Goal: Task Accomplishment & Management: Manage account settings

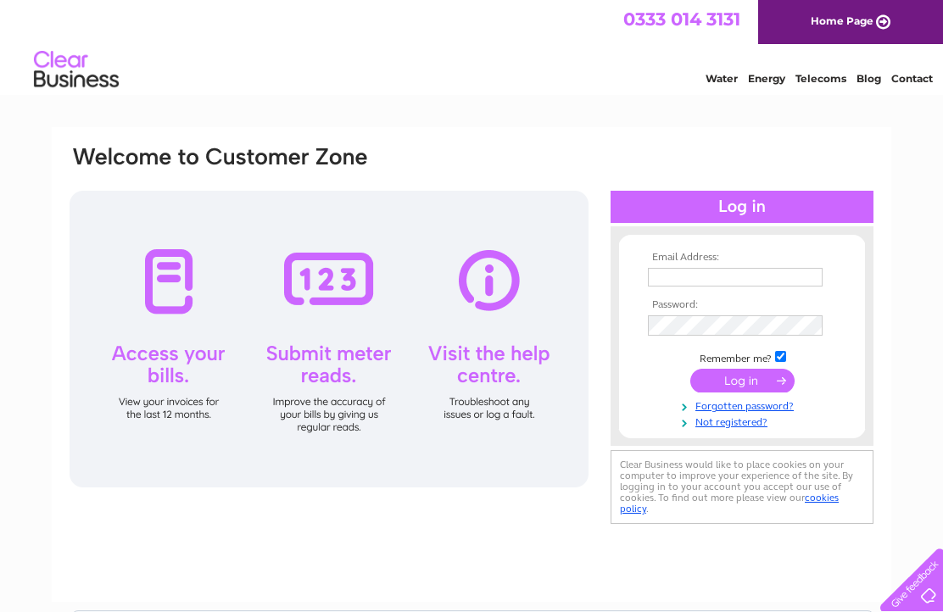
click at [717, 272] on input "text" at bounding box center [735, 277] width 175 height 19
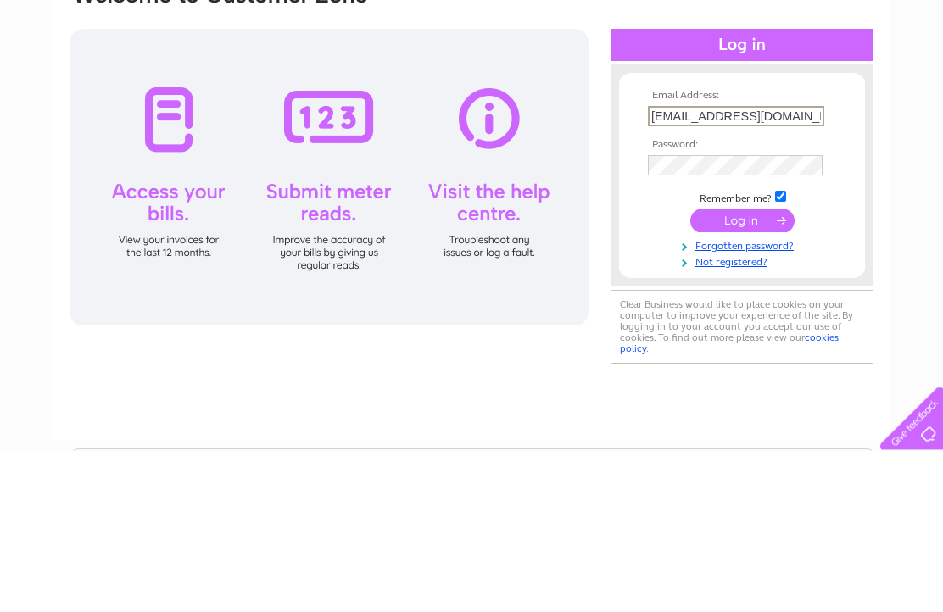
type input "Iwantransport@msn.com"
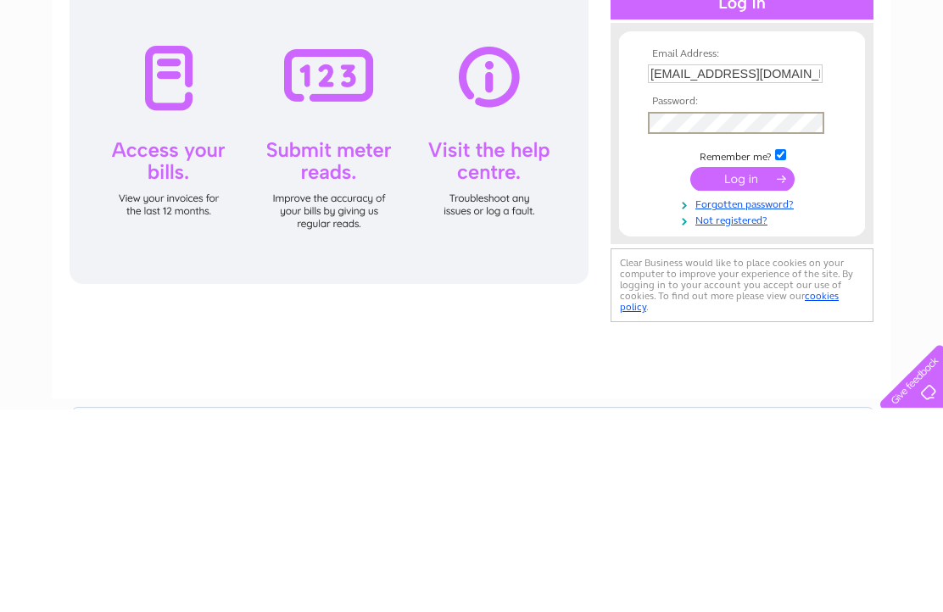
click at [723, 370] on input "submit" at bounding box center [742, 382] width 104 height 24
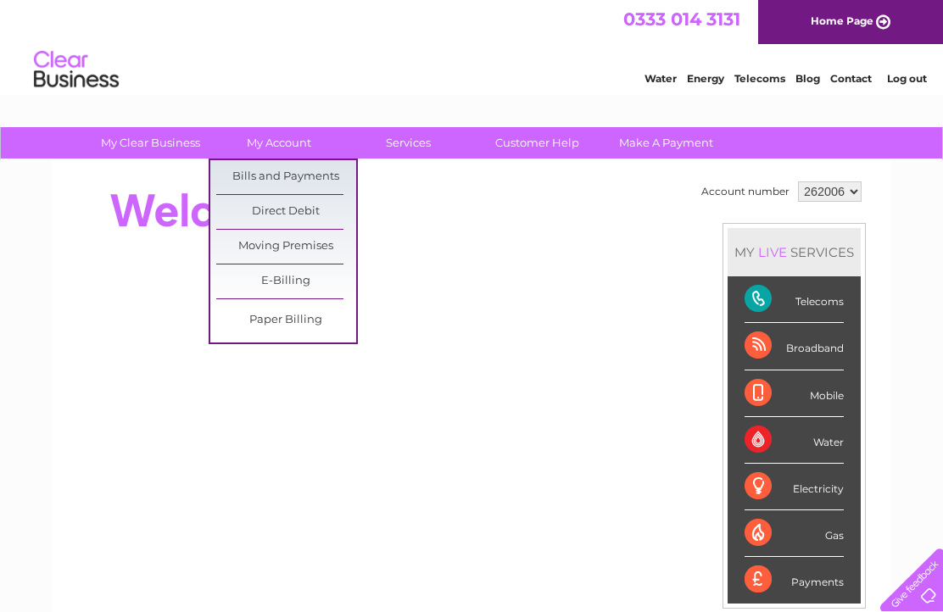
click at [315, 167] on link "Bills and Payments" at bounding box center [286, 177] width 140 height 34
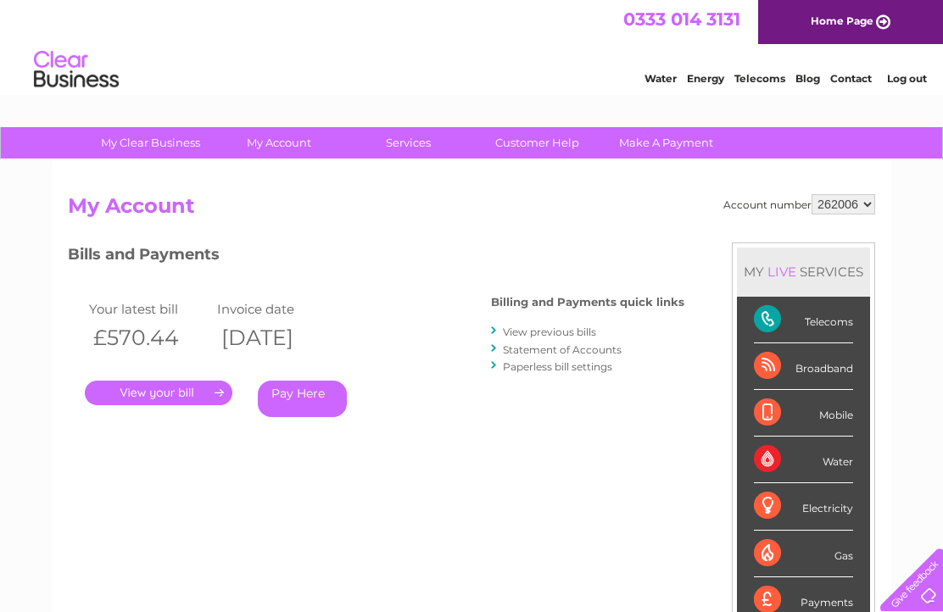
click at [171, 382] on link "." at bounding box center [158, 393] width 147 height 25
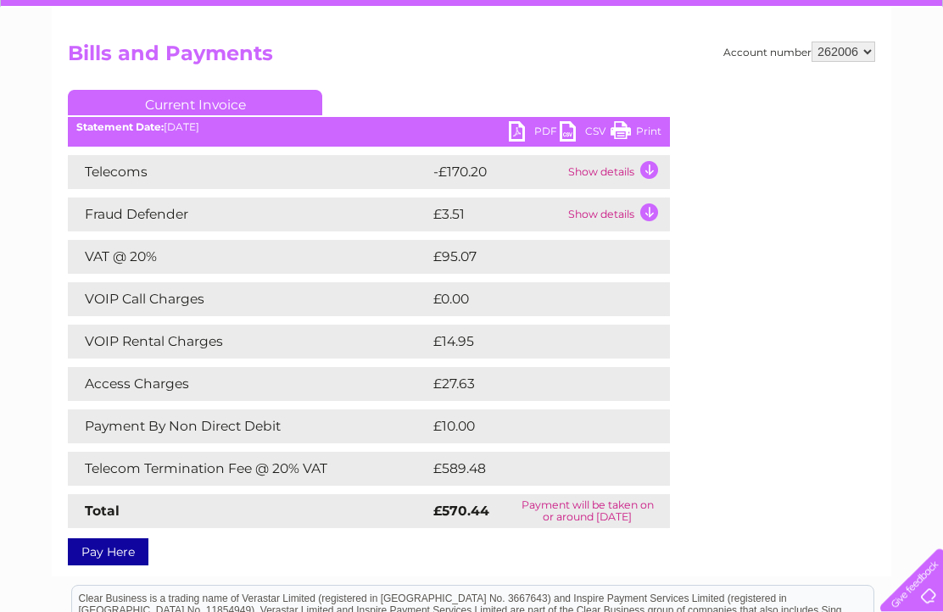
scroll to position [152, 0]
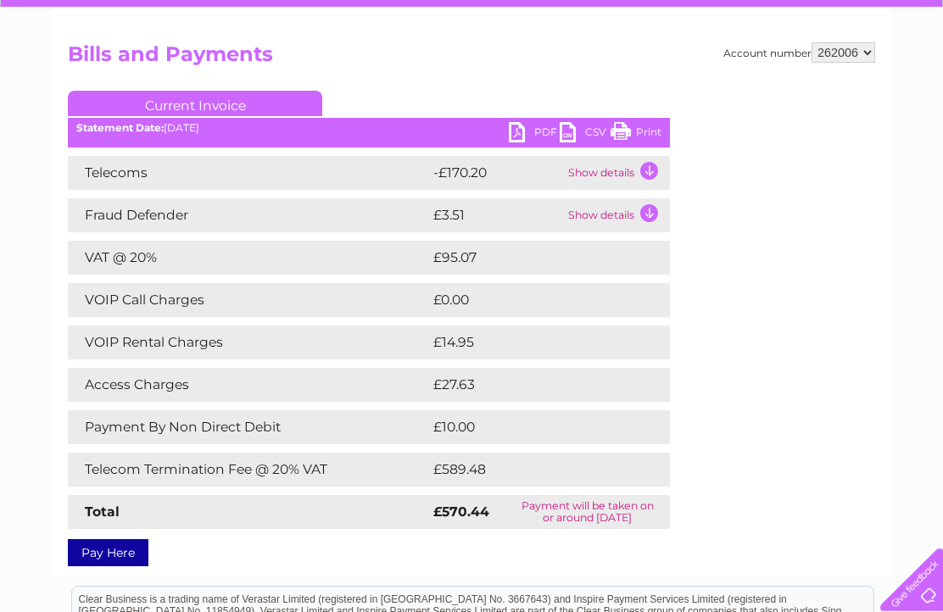
click at [529, 129] on link "PDF" at bounding box center [534, 134] width 51 height 25
